Goal: Information Seeking & Learning: Learn about a topic

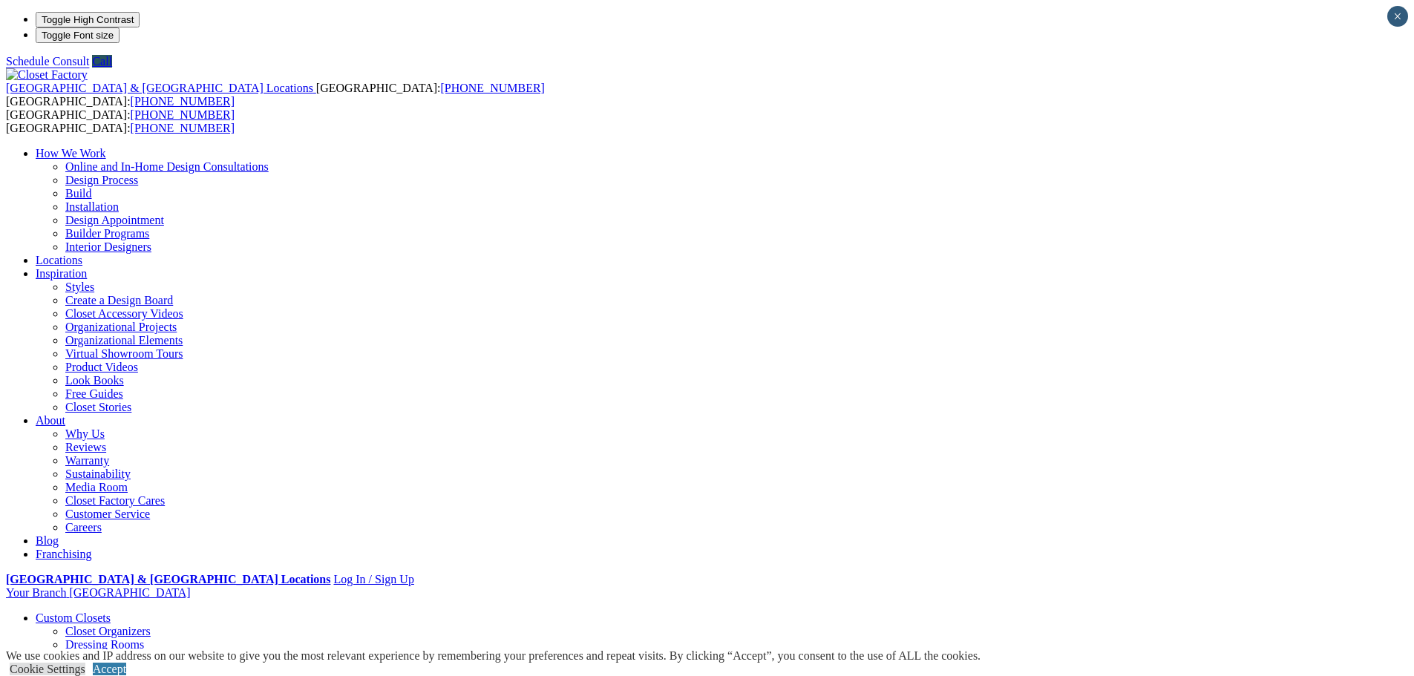
click at [151, 625] on link "Closet Organizers" at bounding box center [107, 631] width 85 height 13
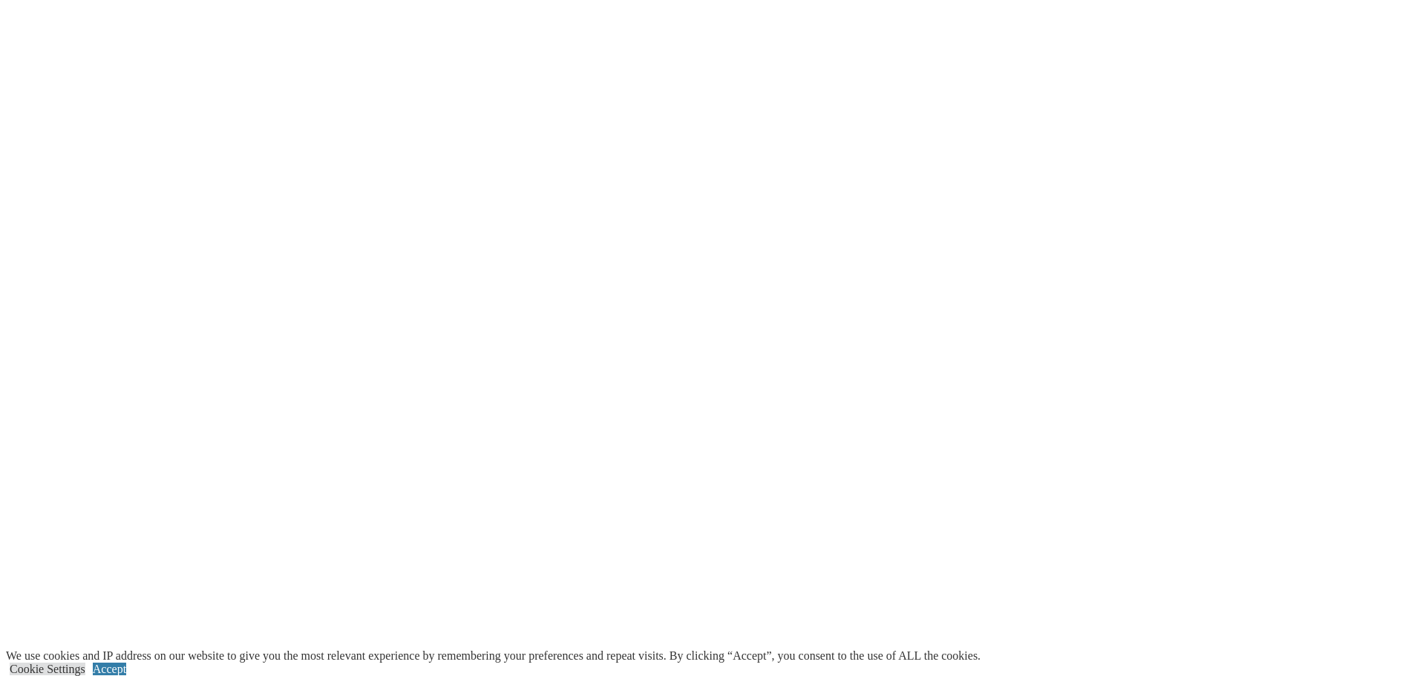
scroll to position [3711, 0]
